Goal: Transaction & Acquisition: Purchase product/service

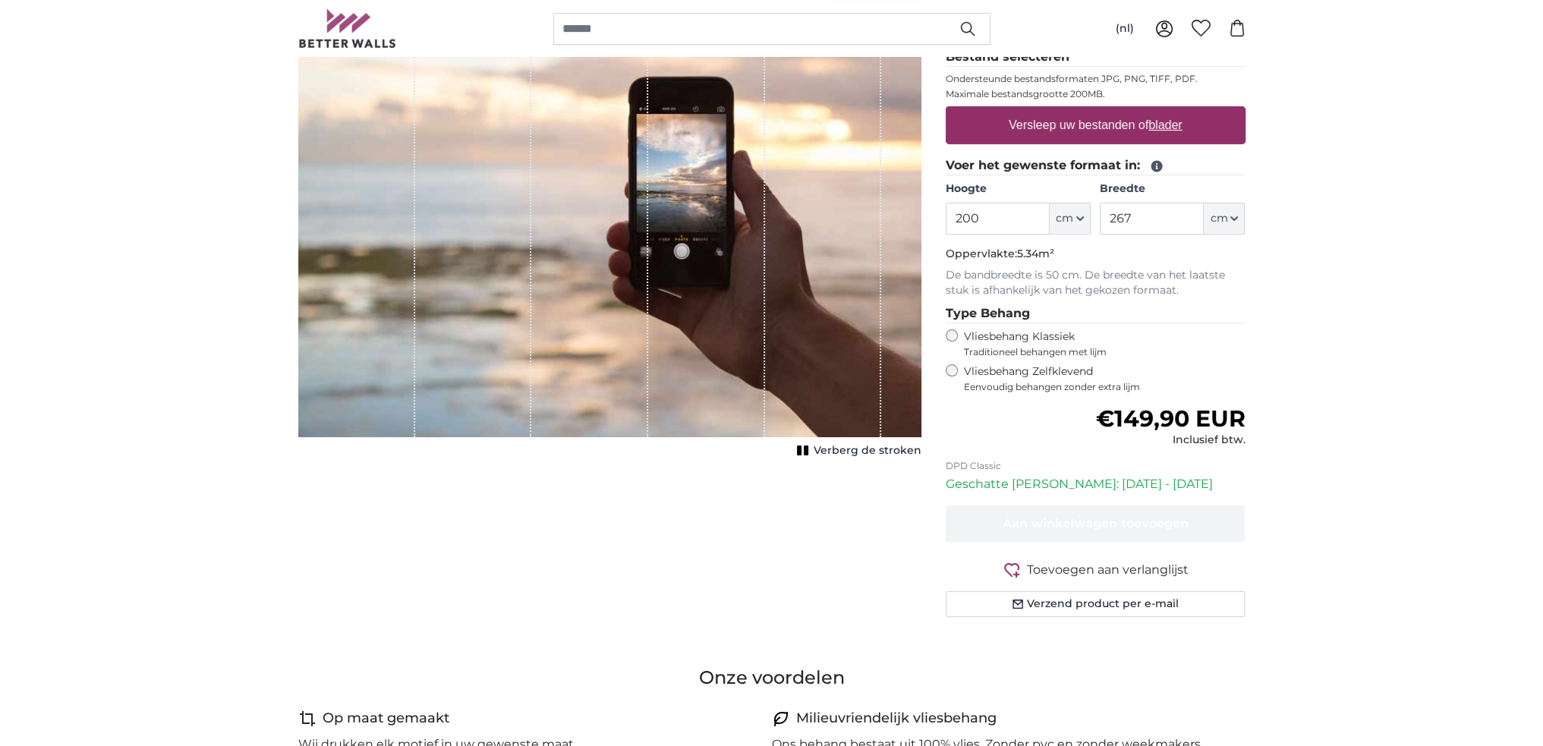
scroll to position [76, 0]
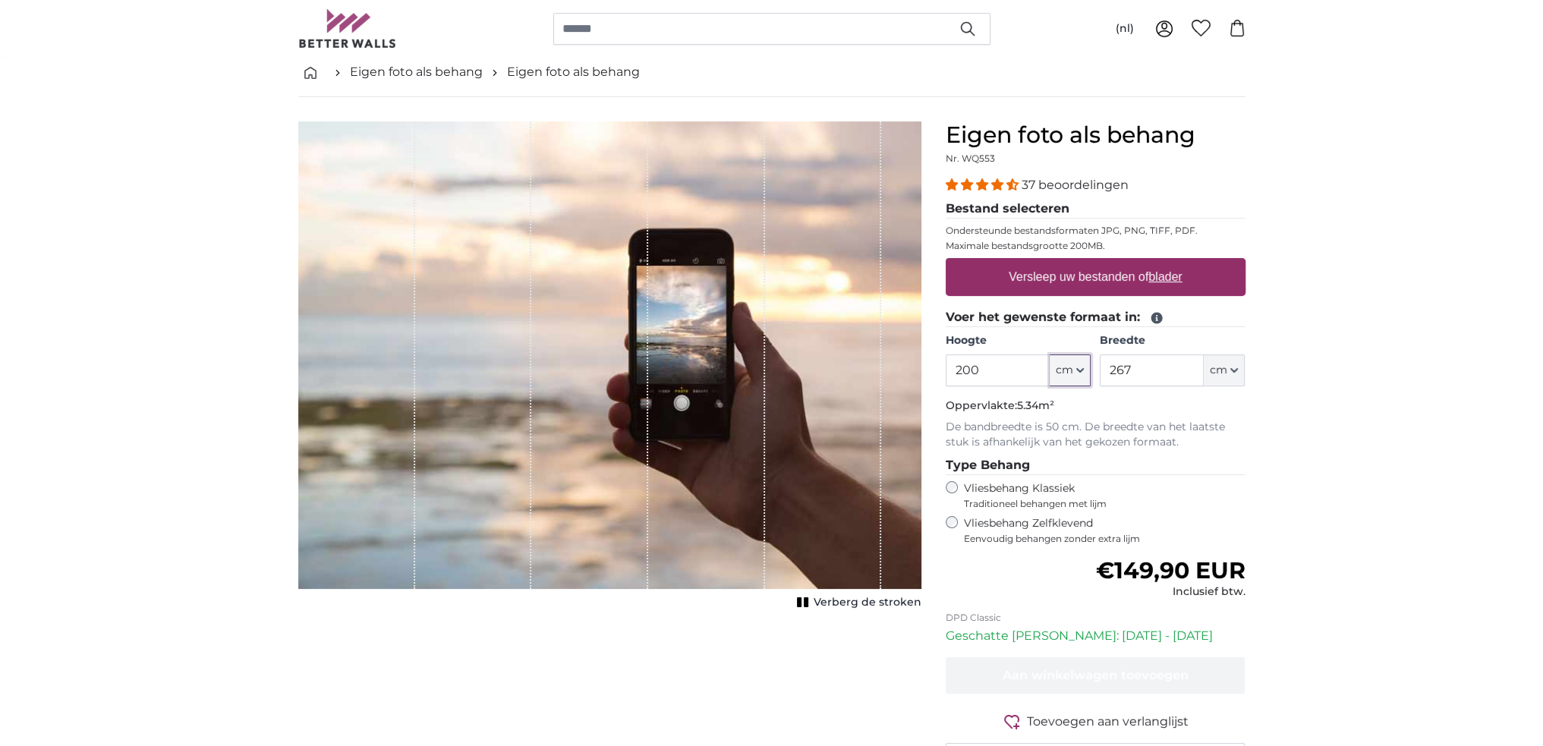
click at [1078, 367] on icon "button" at bounding box center [1080, 371] width 8 height 8
click at [1048, 409] on link "Centimeter (cm)" at bounding box center [1070, 409] width 134 height 27
click at [969, 369] on input "200" at bounding box center [998, 370] width 104 height 32
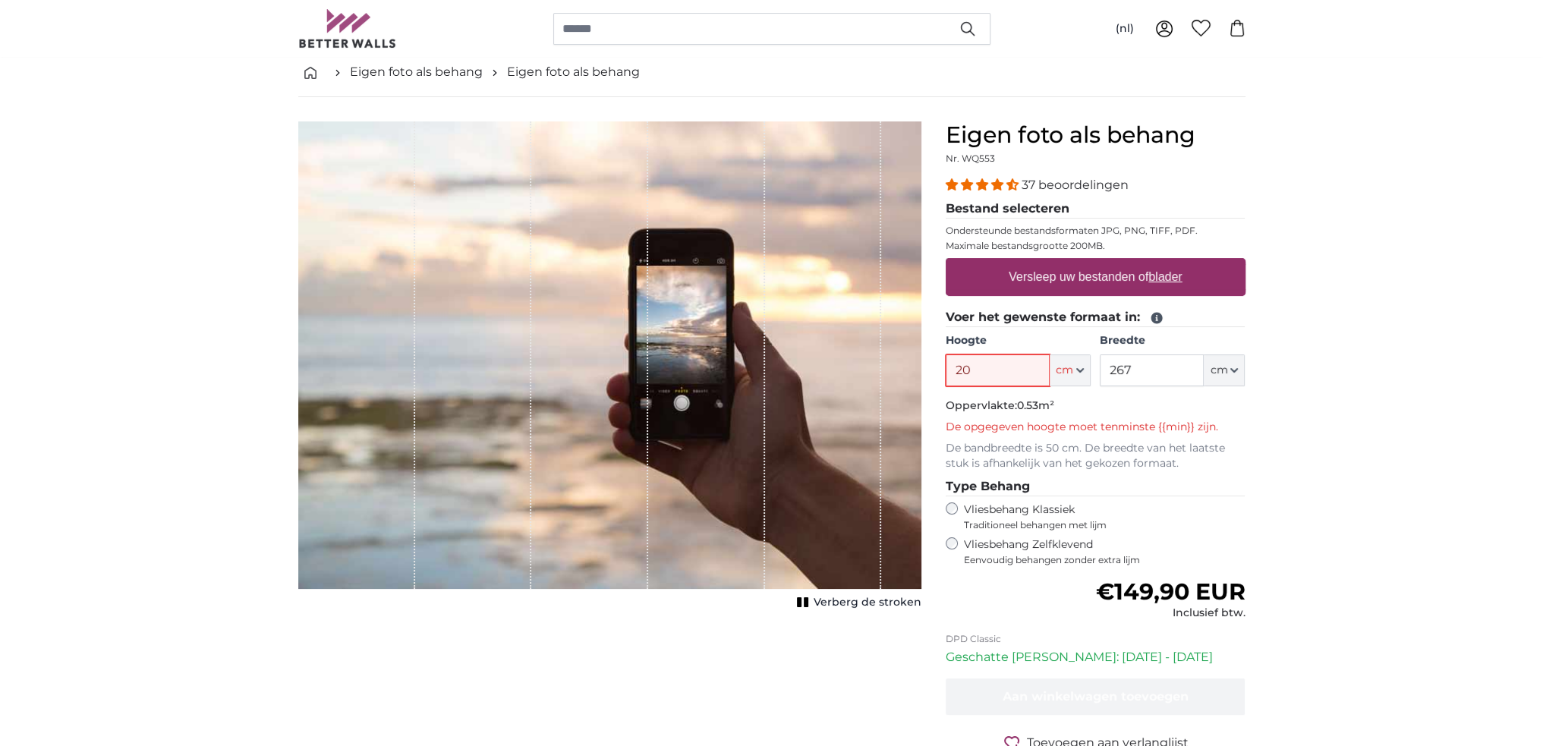
type input "0"
click at [970, 367] on input "0" at bounding box center [998, 370] width 104 height 32
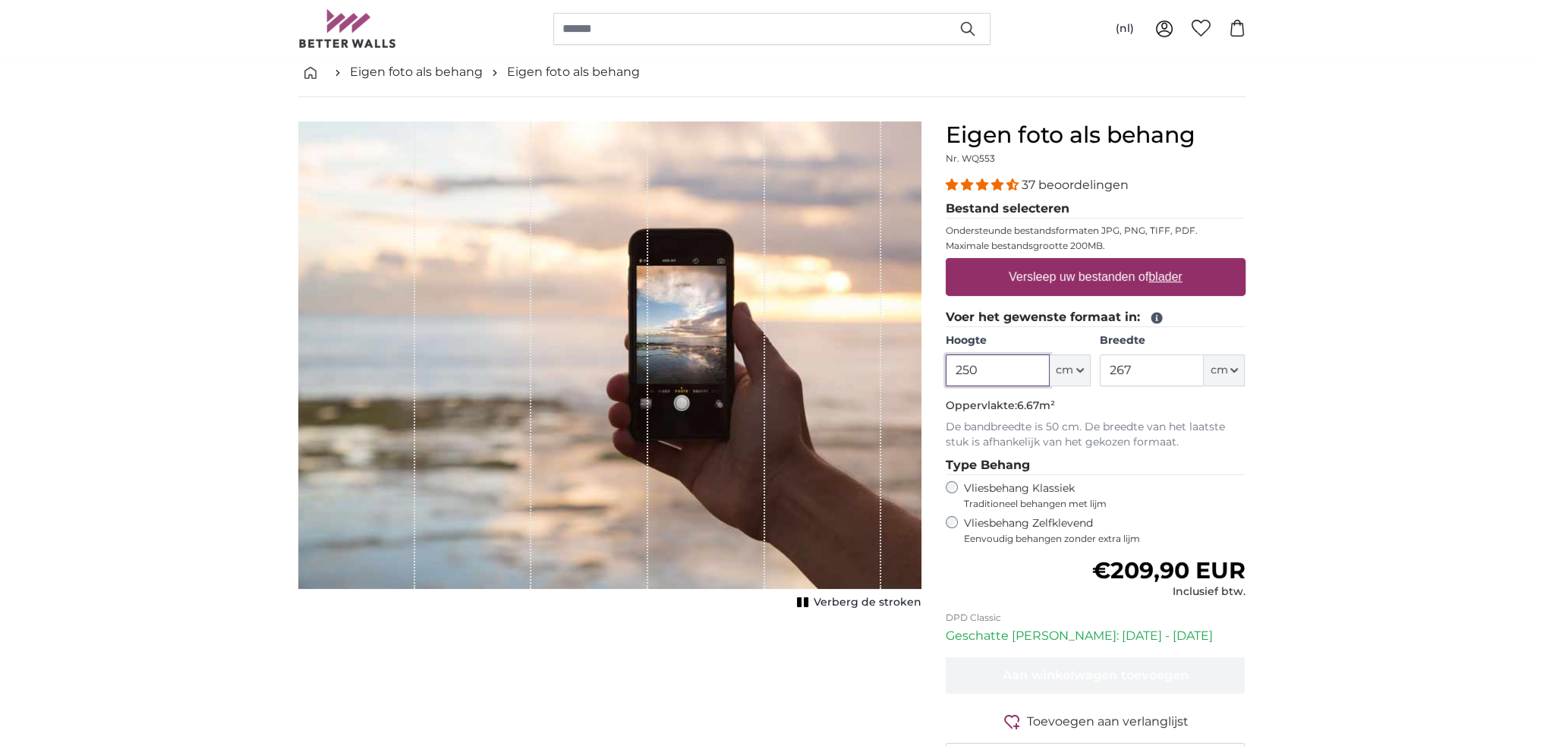
type input "250"
click at [481, 647] on div "Annuleren Afbeelding bijsnijden Verberg de stroken" at bounding box center [609, 463] width 647 height 684
click at [867, 599] on span "Verberg de stroken" at bounding box center [868, 602] width 108 height 15
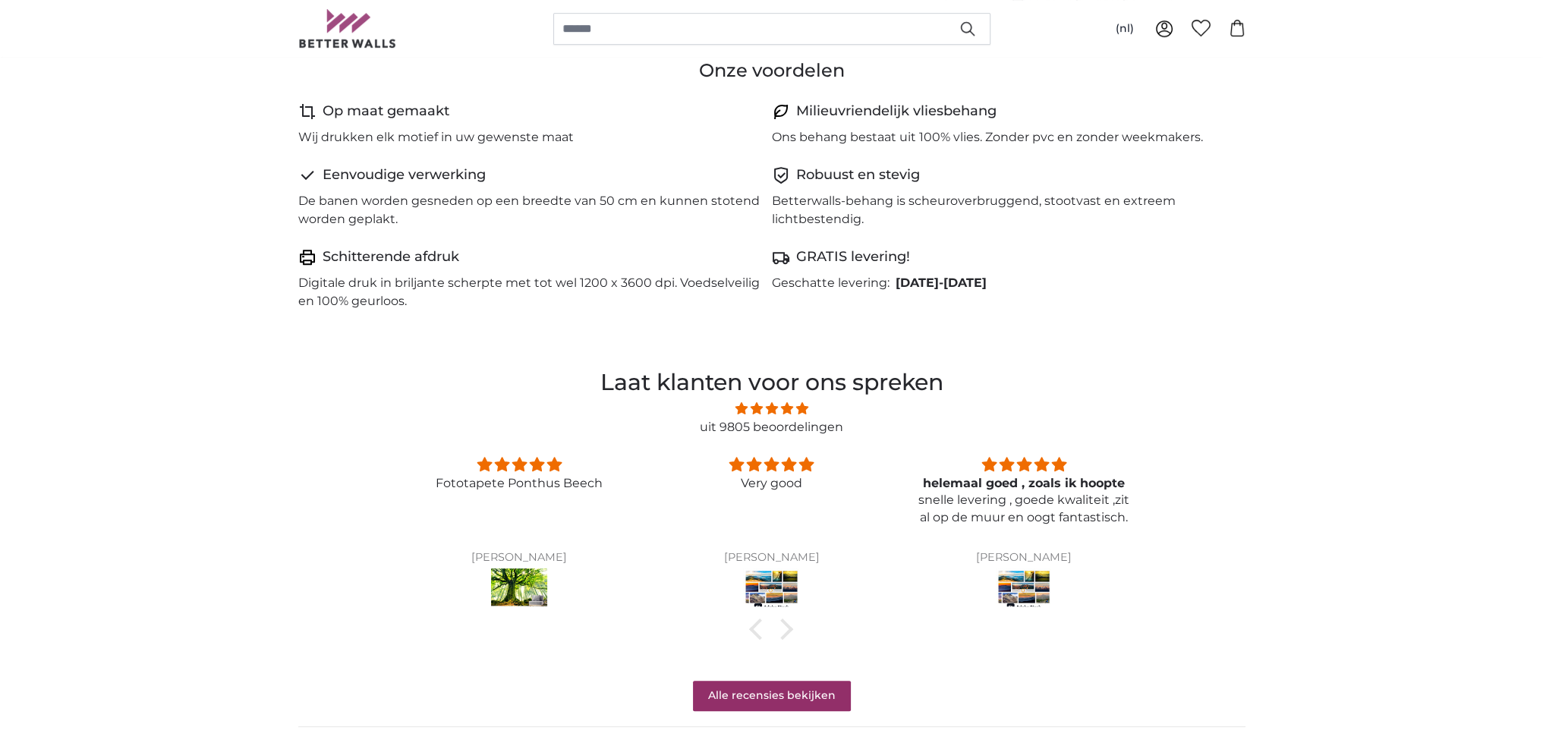
scroll to position [911, 0]
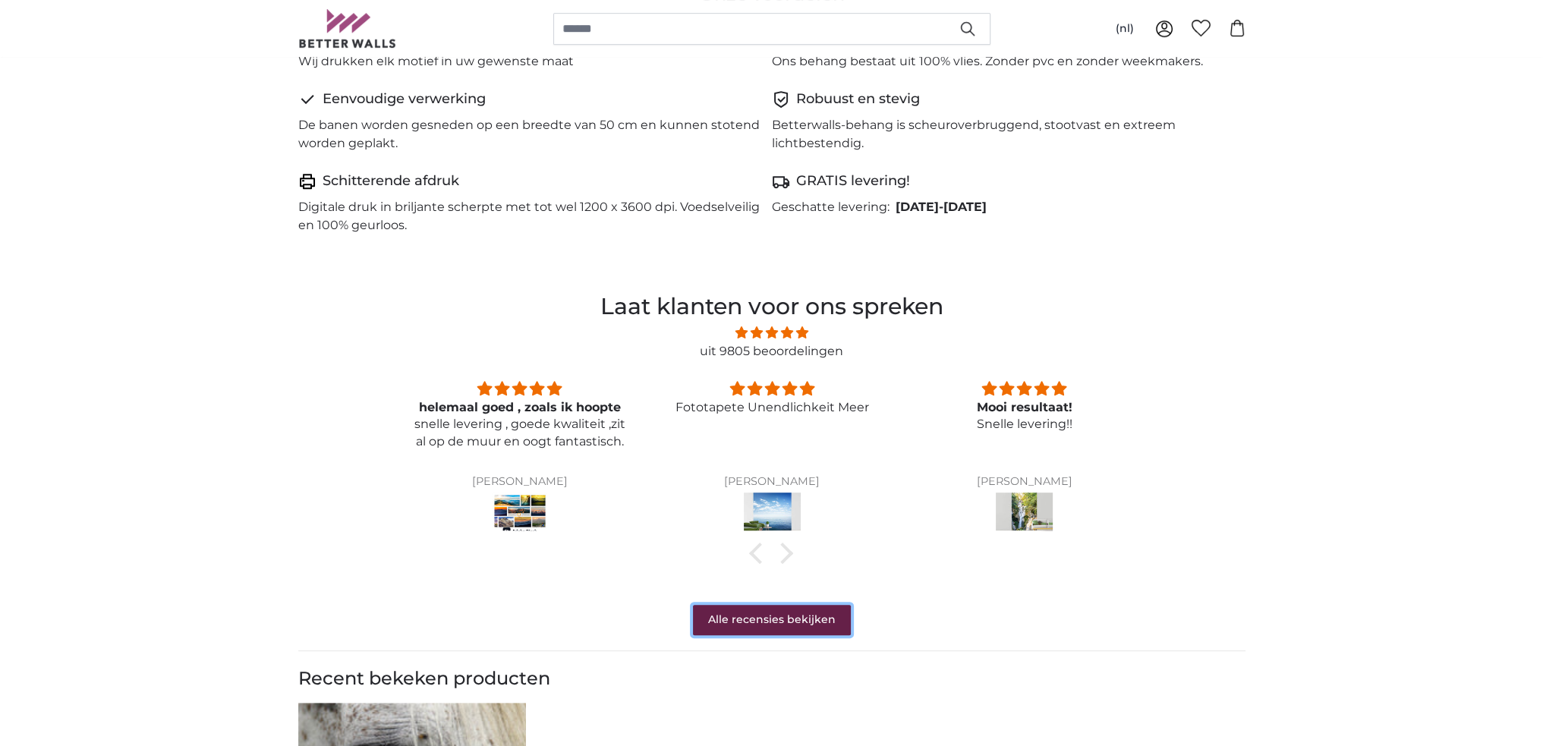
click at [769, 619] on link "Alle recensies bekijken" at bounding box center [772, 620] width 158 height 30
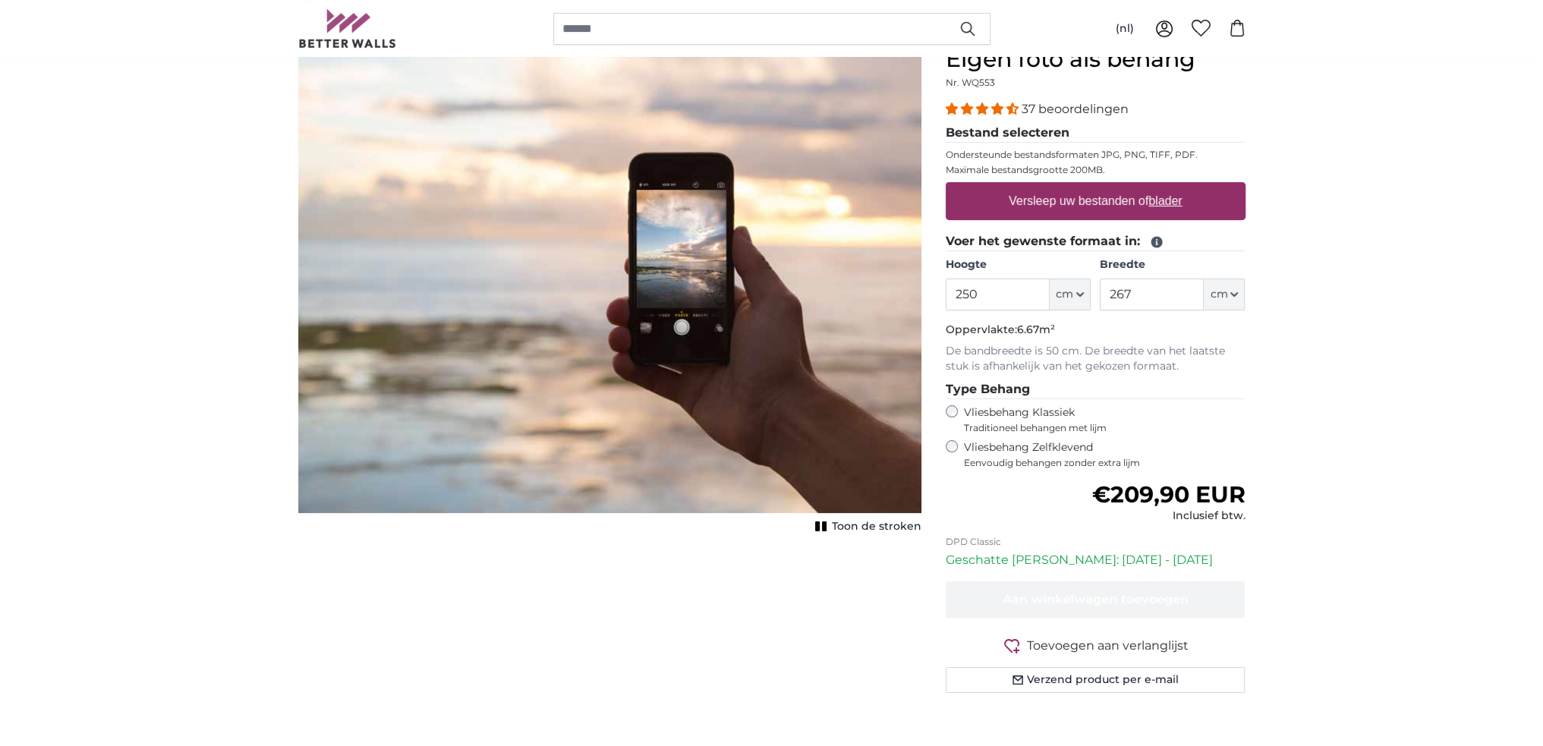
scroll to position [0, 0]
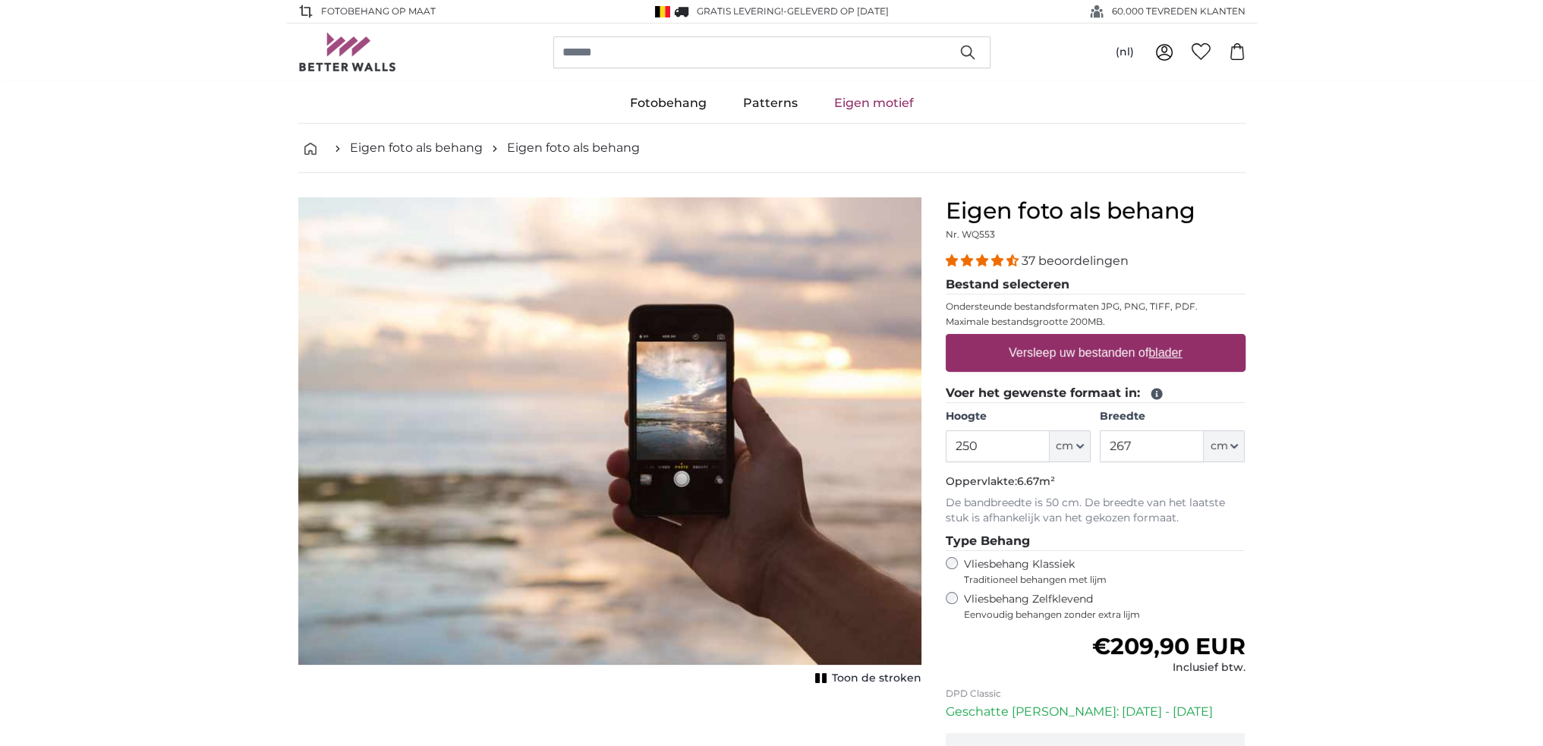
click at [1165, 348] on u "blader" at bounding box center [1164, 352] width 33 height 13
click at [1165, 338] on input "Versleep uw bestanden of blader" at bounding box center [1096, 336] width 300 height 5
type input "**********"
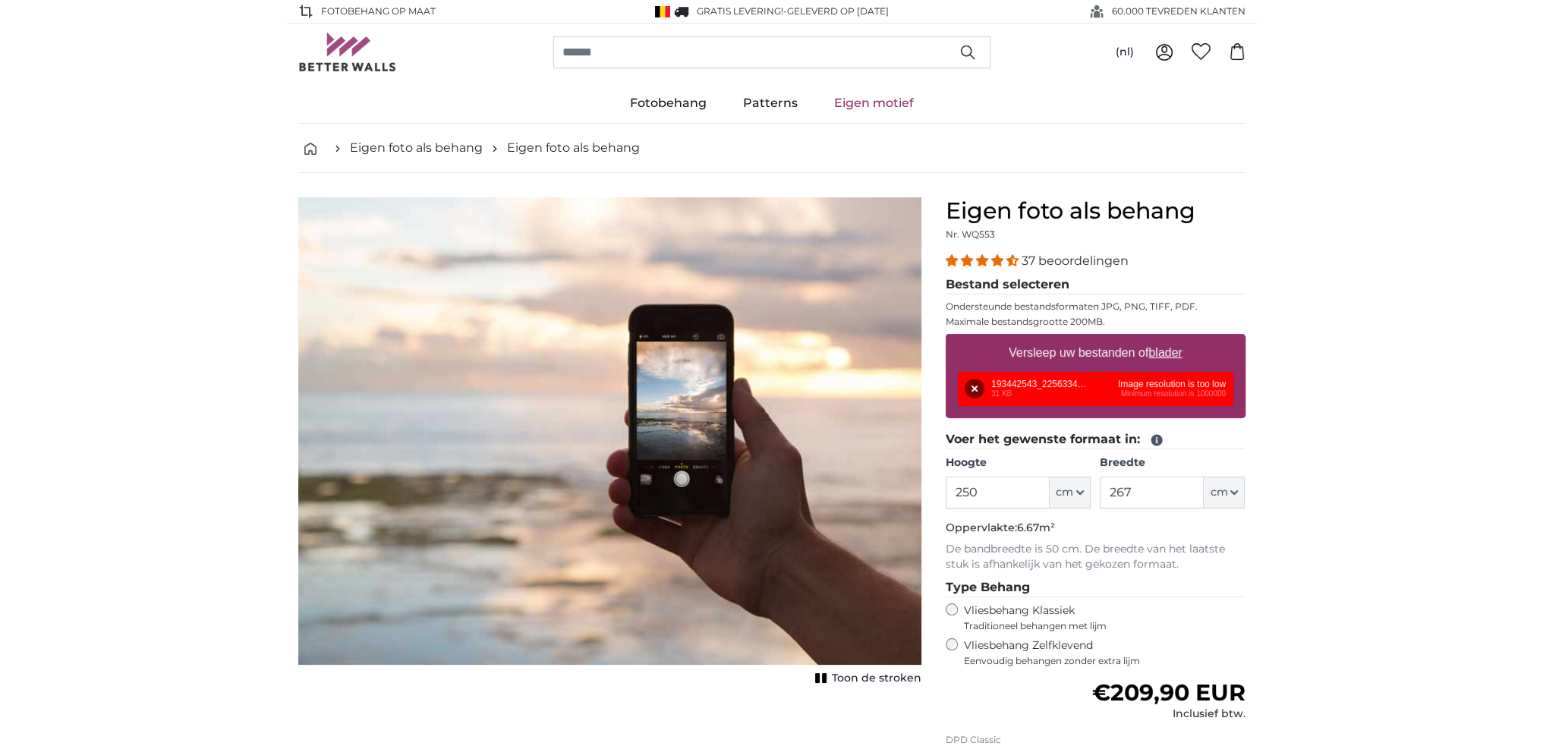
click at [999, 385] on div "Verwijderen Opnieuw proberen Verwijderen Uploaden Annuleren Opnieuw proberen Ve…" at bounding box center [1095, 389] width 275 height 34
click at [1021, 388] on div "Verwijderen Opnieuw proberen Verwijderen Uploaden Annuleren Opnieuw proberen Ve…" at bounding box center [1095, 389] width 275 height 34
click at [1021, 385] on div "Verwijderen Opnieuw proberen Verwijderen Uploaden Annuleren Opnieuw proberen Ve…" at bounding box center [1095, 389] width 275 height 34
click at [971, 389] on button "Verwijderen" at bounding box center [975, 389] width 20 height 20
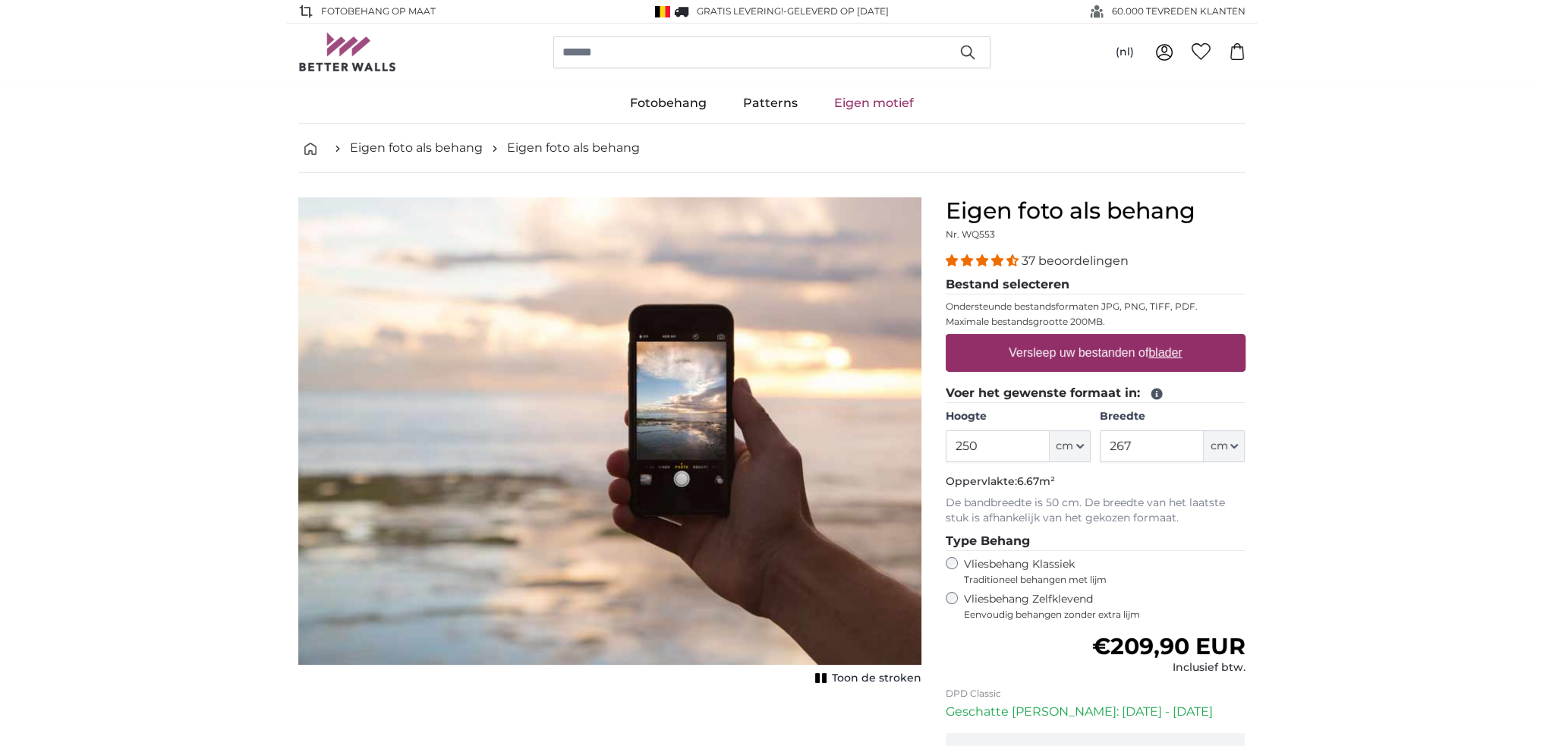
click at [1169, 351] on u "blader" at bounding box center [1164, 352] width 33 height 13
click at [1169, 338] on input "Versleep uw bestanden of blader" at bounding box center [1096, 336] width 300 height 5
type input "**********"
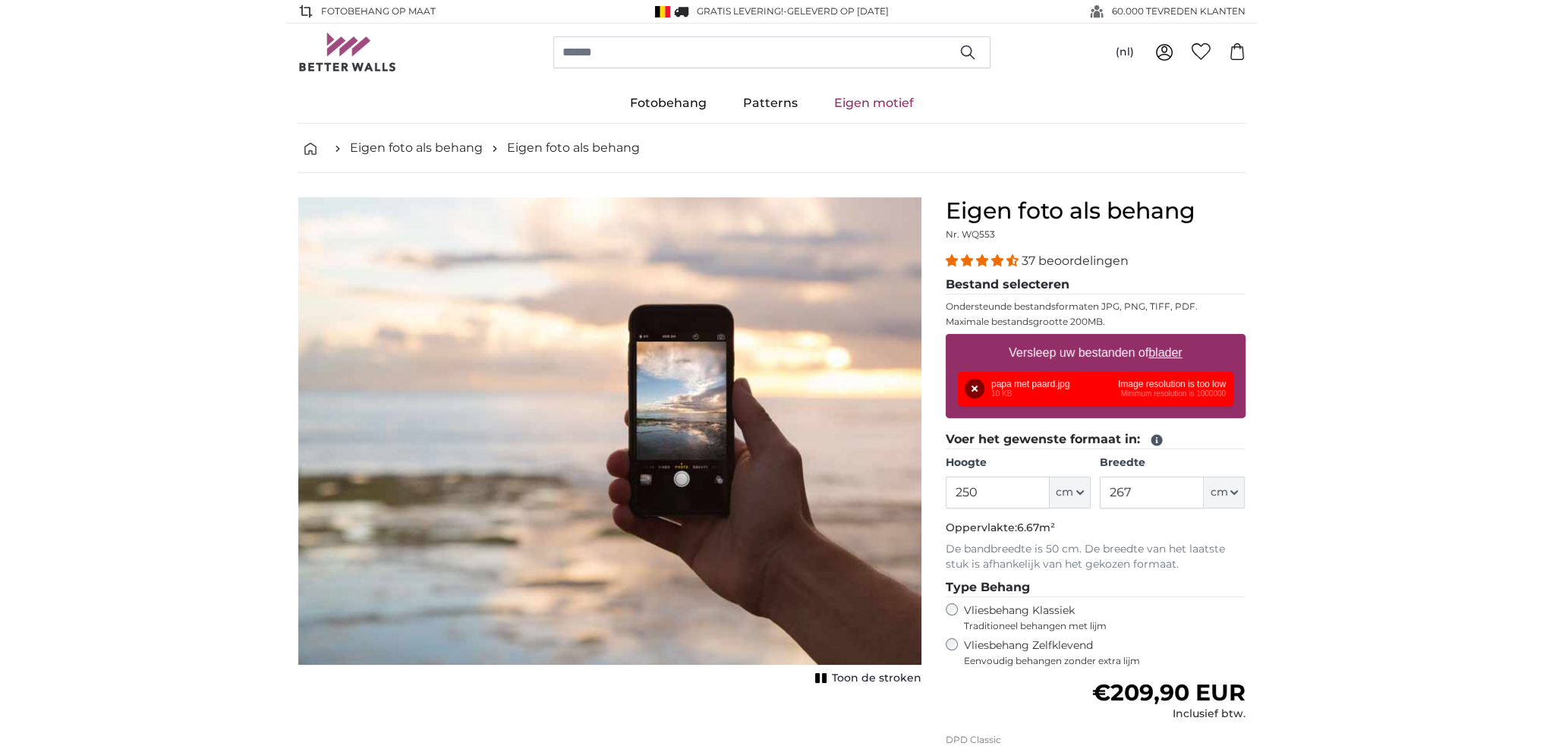
click at [1053, 345] on label "Versleep uw bestanden of blader" at bounding box center [1096, 353] width 186 height 30
click at [1053, 338] on input "Versleep uw bestanden of blader" at bounding box center [1096, 336] width 300 height 5
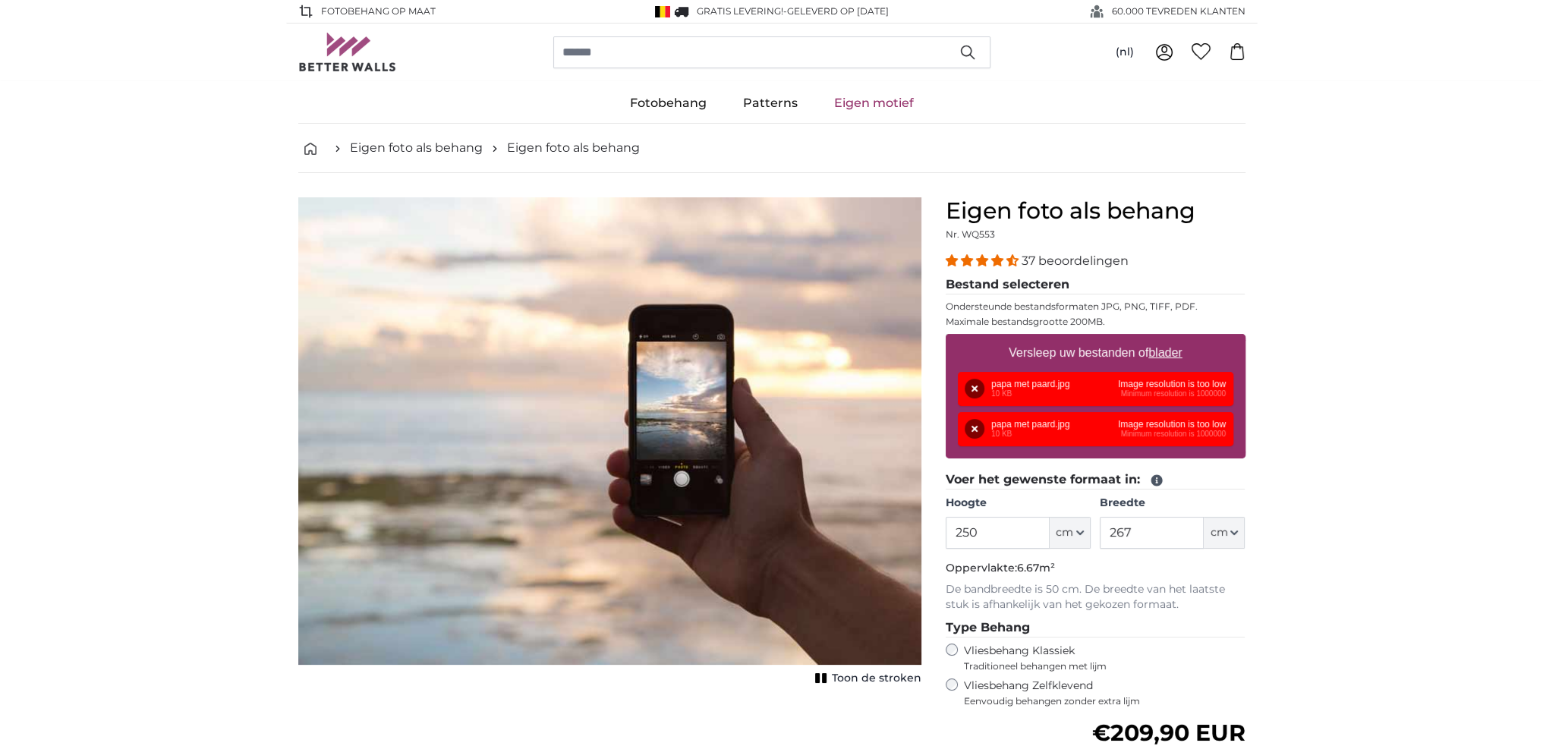
click at [1216, 461] on fieldset "Bestand selecteren Ondersteunde bestandsformaten JPG, PNG, TIFF, PDF. Maximale …" at bounding box center [1096, 372] width 300 height 195
click at [974, 426] on button "Verwijderen" at bounding box center [975, 429] width 20 height 20
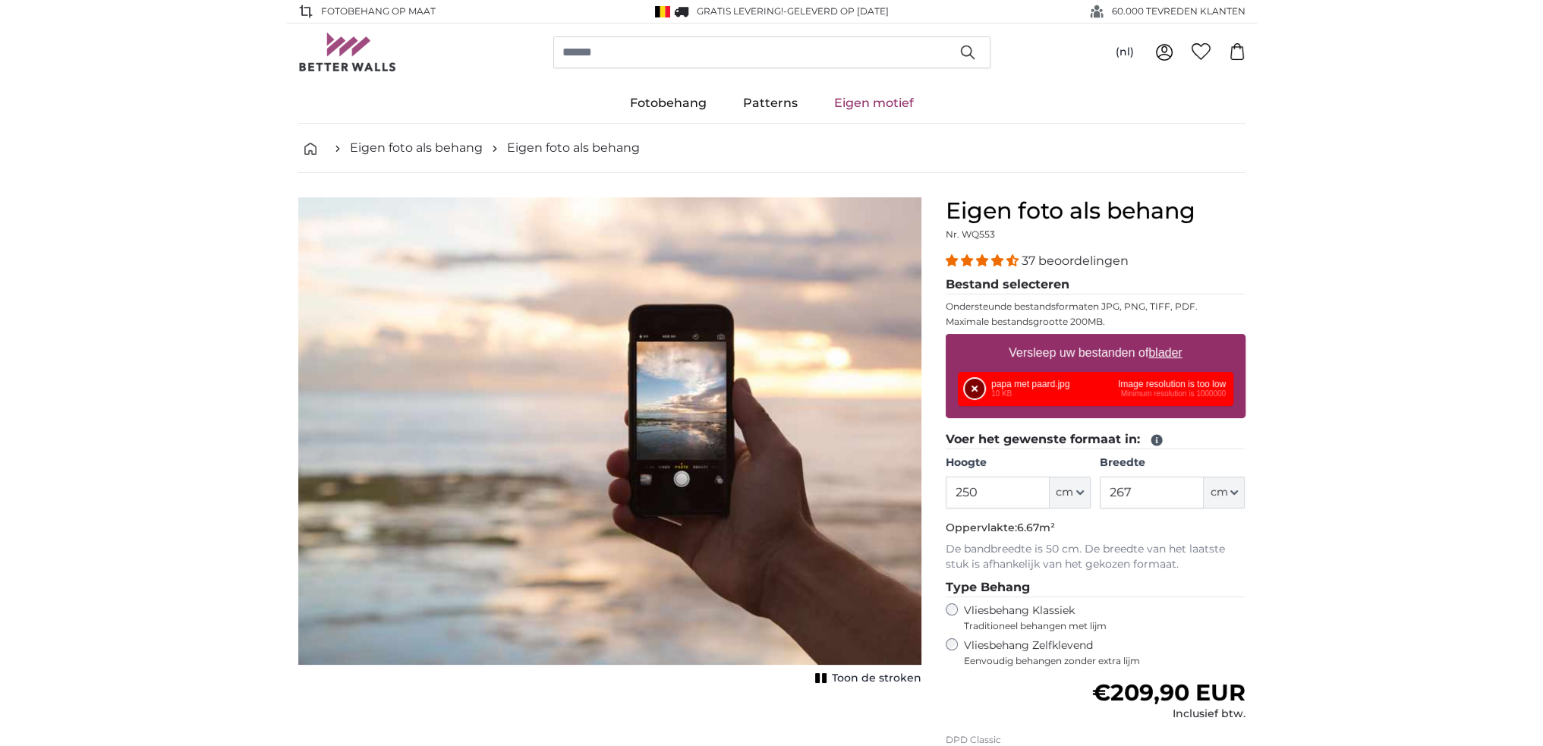
click at [974, 388] on button "Verwijderen" at bounding box center [975, 389] width 20 height 20
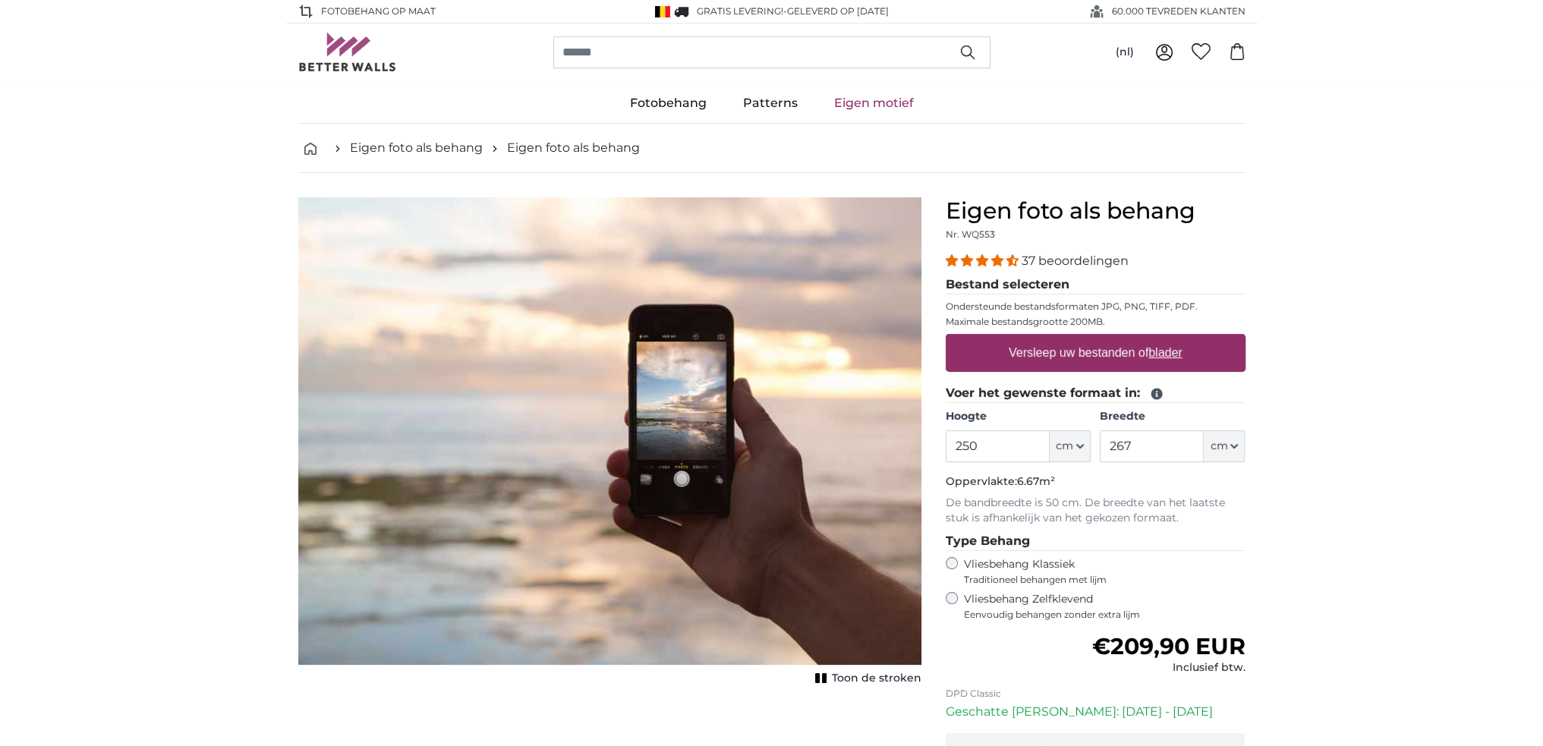
click at [1147, 351] on label "Versleep uw bestanden of blader" at bounding box center [1096, 353] width 186 height 30
click at [1147, 338] on input "Versleep uw bestanden of blader" at bounding box center [1096, 336] width 300 height 5
type input "**********"
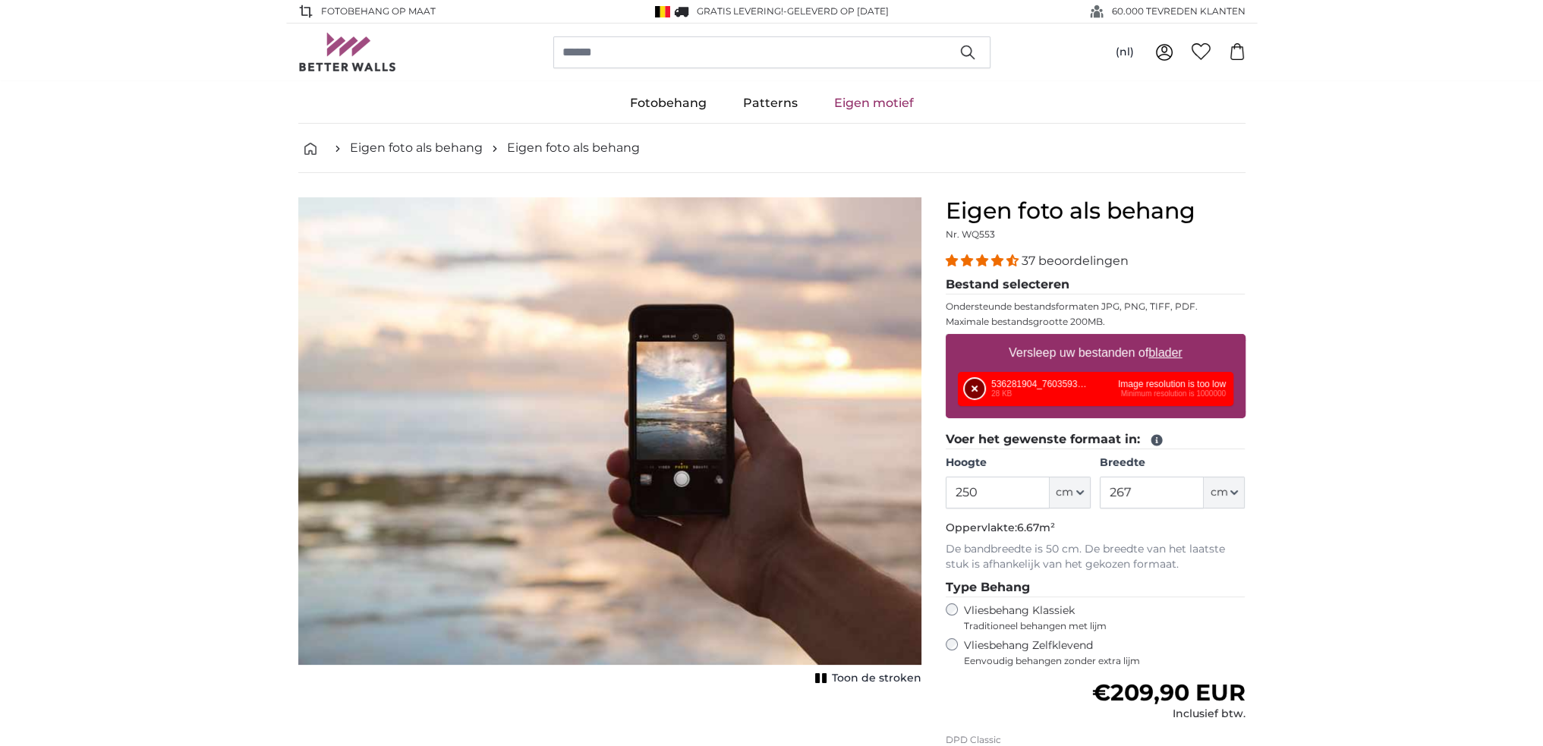
click at [971, 388] on button "Verwijderen" at bounding box center [975, 389] width 20 height 20
